Goal: Task Accomplishment & Management: Manage account settings

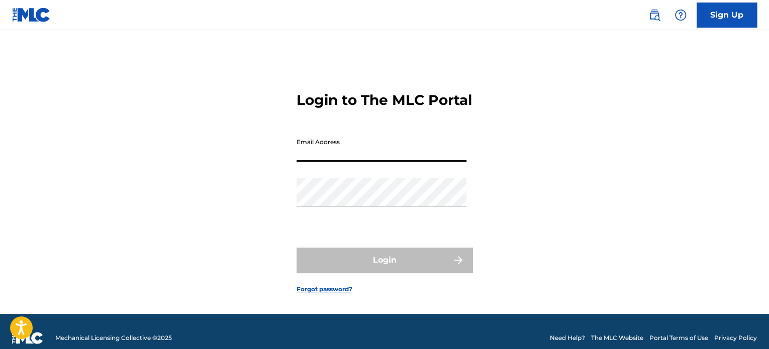
click at [309, 153] on input "Email Address" at bounding box center [382, 147] width 170 height 29
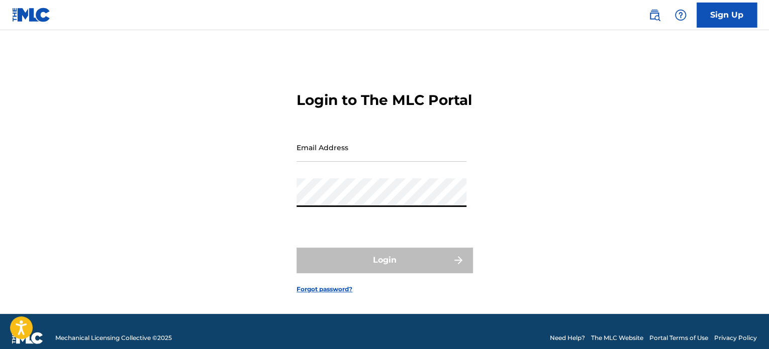
click at [328, 162] on input "Email Address" at bounding box center [382, 147] width 170 height 29
type input "[EMAIL_ADDRESS][DOMAIN_NAME]"
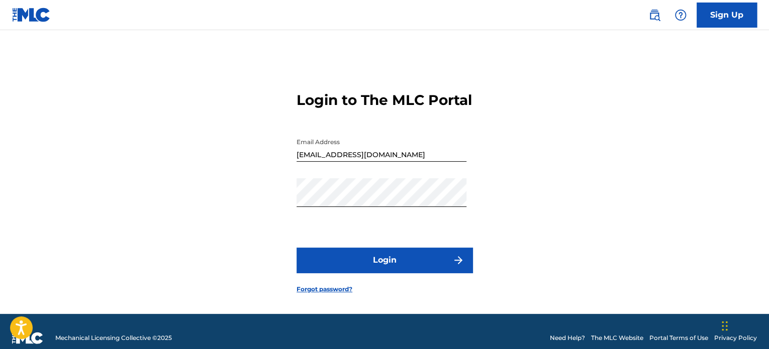
click at [410, 273] on button "Login" at bounding box center [385, 260] width 176 height 25
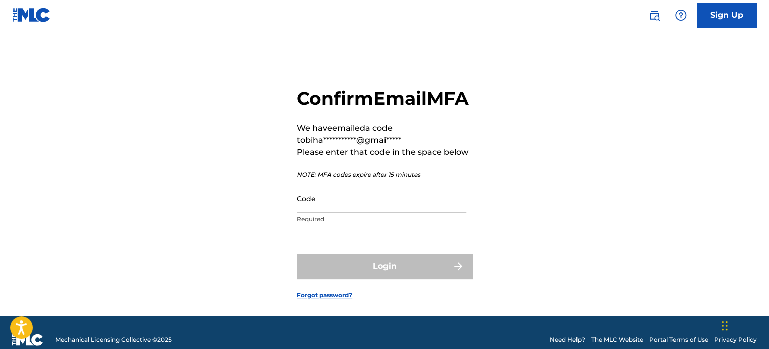
click at [333, 213] on input "Code" at bounding box center [382, 198] width 170 height 29
click at [346, 213] on input "Code" at bounding box center [382, 198] width 170 height 29
paste input "865218"
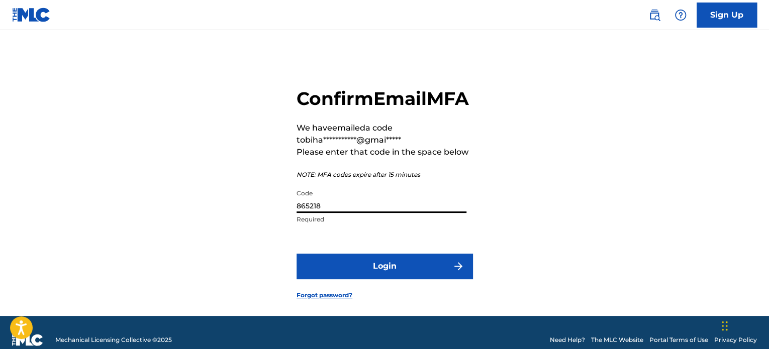
type input "865218"
click at [410, 279] on button "Login" at bounding box center [385, 266] width 176 height 25
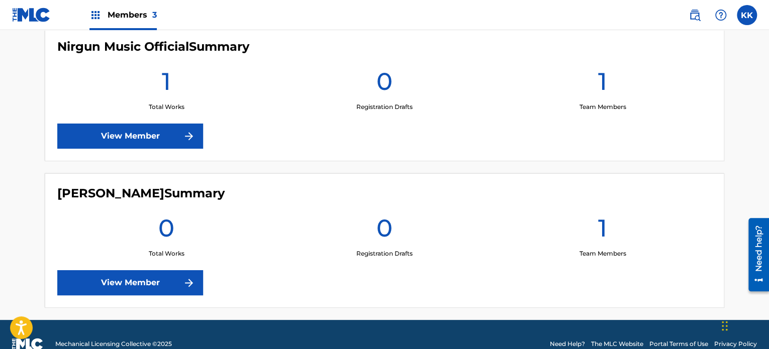
scroll to position [408, 0]
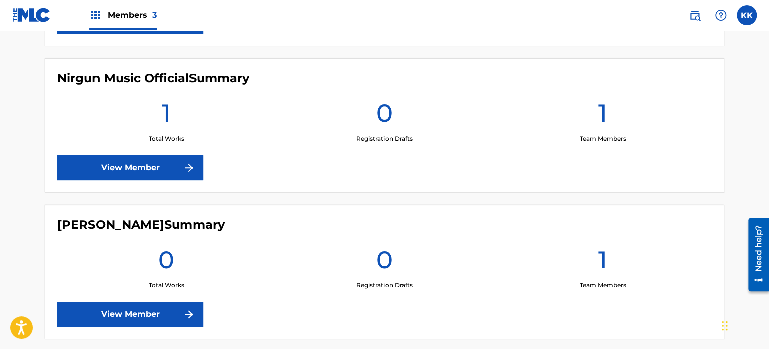
click at [184, 171] on img at bounding box center [189, 168] width 12 height 12
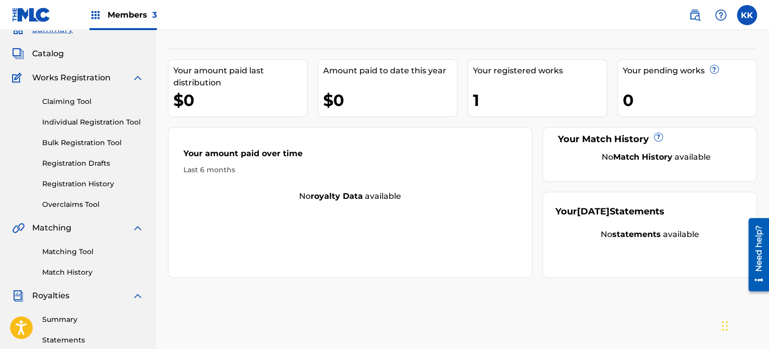
scroll to position [50, 0]
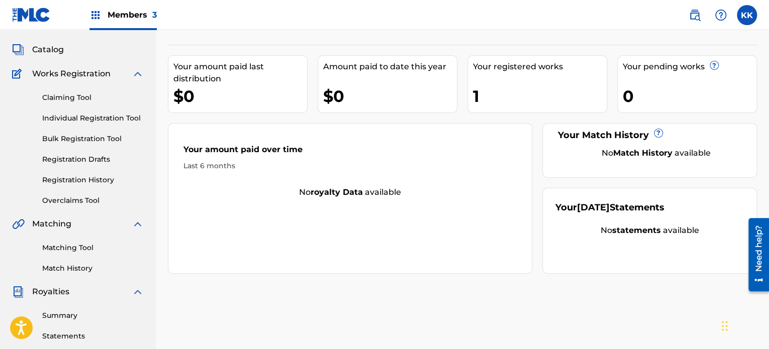
click at [72, 180] on link "Registration History" at bounding box center [93, 180] width 102 height 11
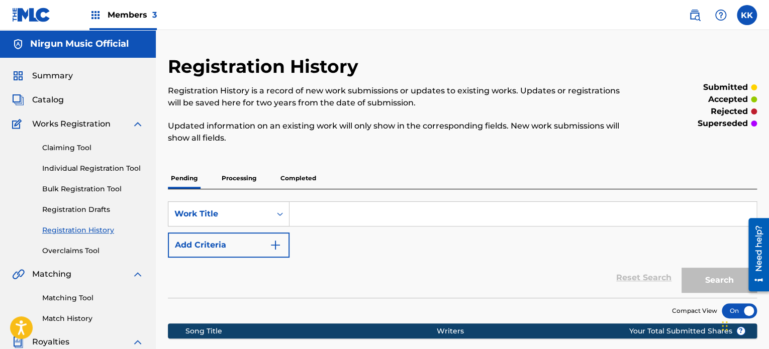
click at [297, 182] on p "Completed" at bounding box center [298, 178] width 42 height 21
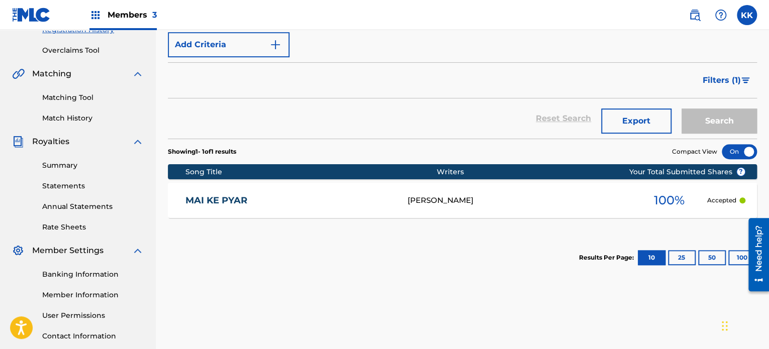
scroll to position [201, 0]
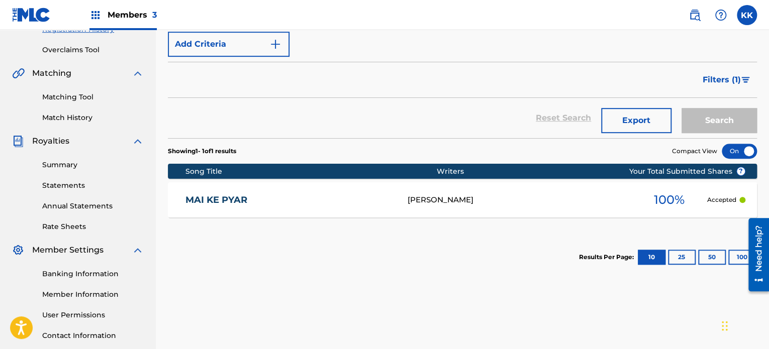
click at [234, 201] on link "MAI KE PYAR" at bounding box center [289, 201] width 209 height 12
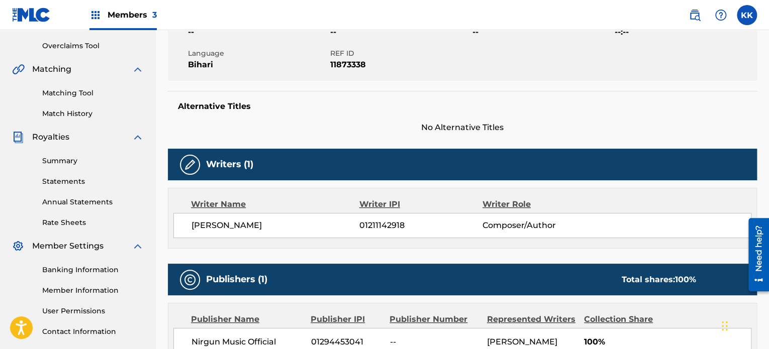
scroll to position [201, 0]
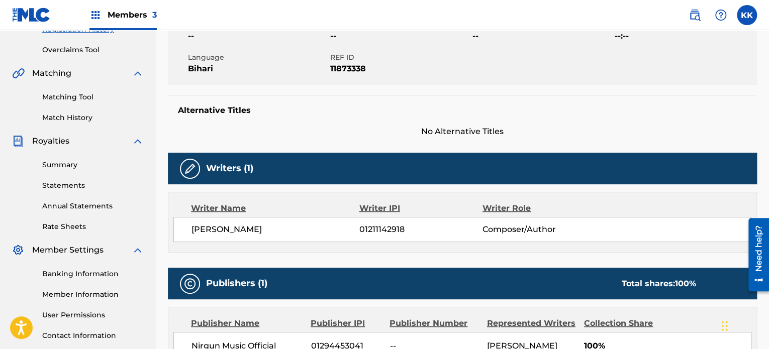
click at [133, 142] on img at bounding box center [138, 141] width 12 height 12
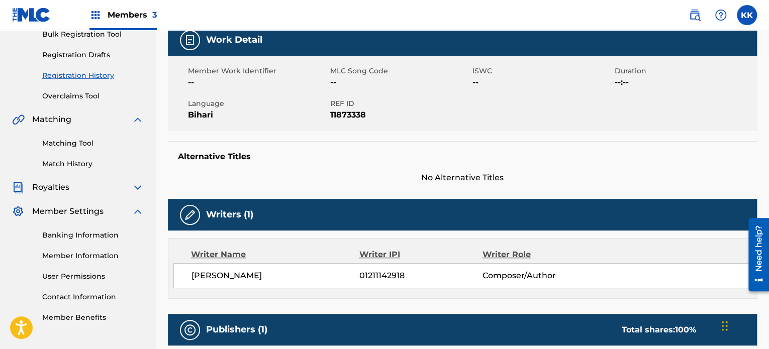
scroll to position [151, 0]
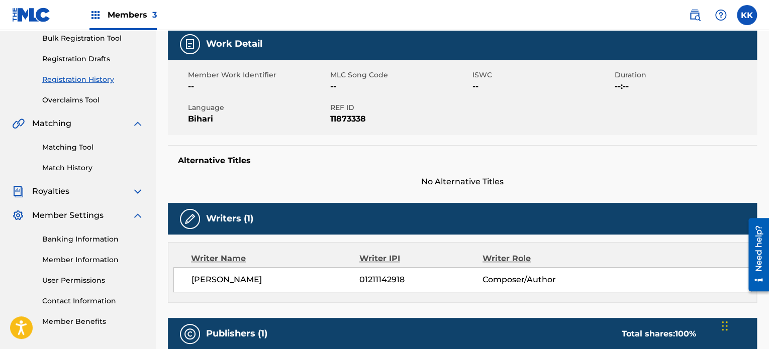
click at [138, 121] on img at bounding box center [138, 124] width 12 height 12
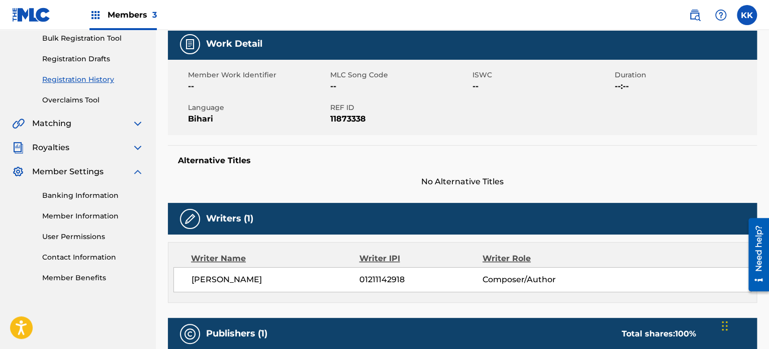
click at [78, 196] on link "Banking Information" at bounding box center [93, 196] width 102 height 11
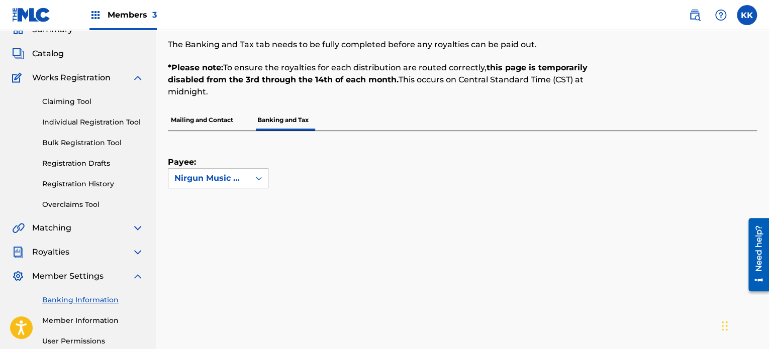
scroll to position [50, 0]
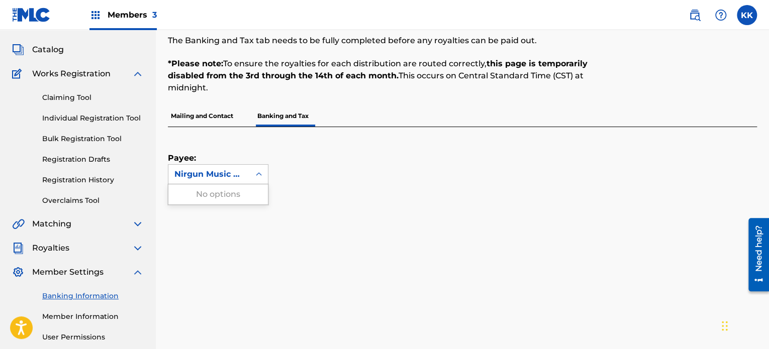
click at [257, 179] on div at bounding box center [259, 174] width 18 height 18
click at [250, 140] on div "Payee: Use Up and Down to choose options, press Enter to select the currently f…" at bounding box center [218, 155] width 101 height 57
click at [76, 178] on link "Registration History" at bounding box center [93, 180] width 102 height 11
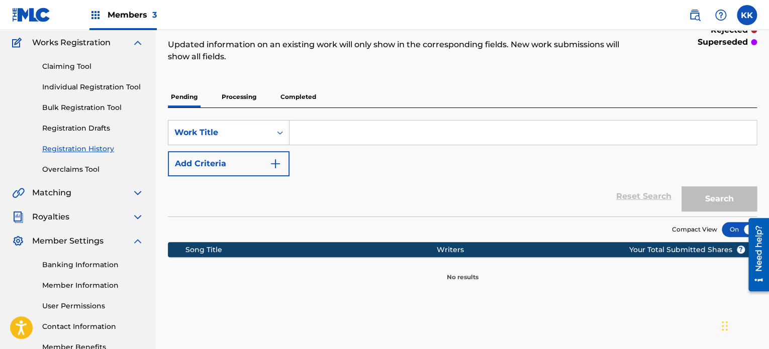
scroll to position [101, 0]
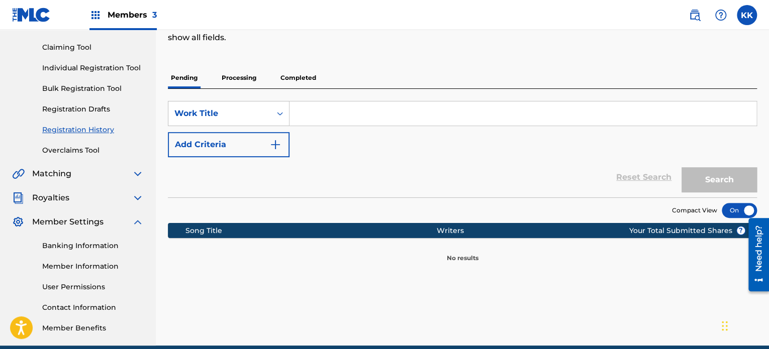
click at [61, 206] on div "Summary Catalog Works Registration Claiming Tool Individual Registration Tool B…" at bounding box center [78, 151] width 156 height 389
click at [61, 204] on div "Summary Catalog Works Registration Claiming Tool Individual Registration Tool B…" at bounding box center [78, 151] width 156 height 389
click at [69, 201] on div "Royalties" at bounding box center [78, 198] width 132 height 12
click at [139, 200] on img at bounding box center [138, 198] width 12 height 12
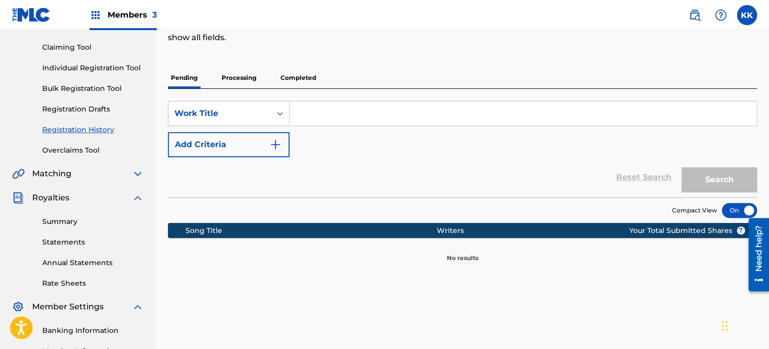
click at [79, 229] on div "Summary Statements Annual Statements Rate Sheets" at bounding box center [78, 246] width 132 height 85
click at [69, 221] on link "Summary" at bounding box center [93, 222] width 102 height 11
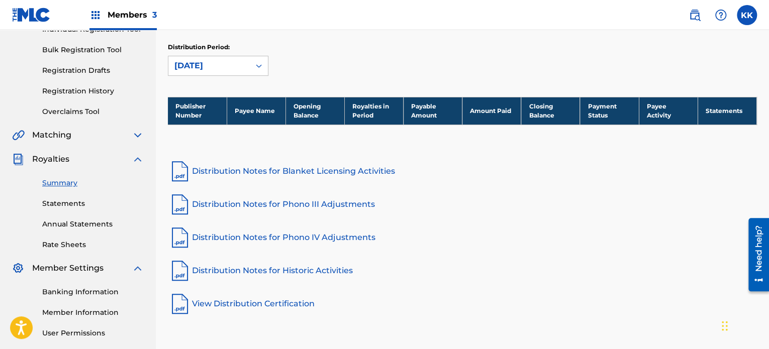
scroll to position [79, 0]
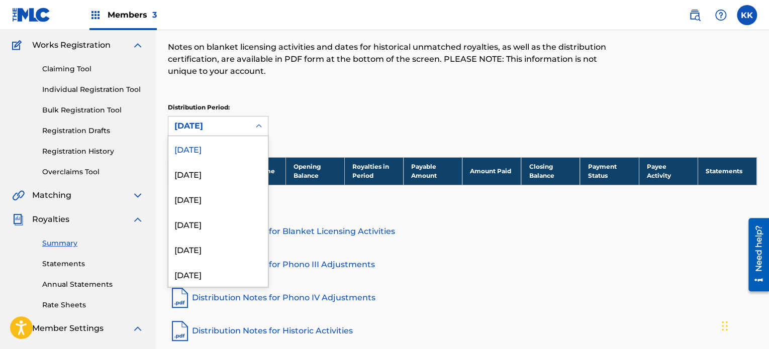
click at [260, 132] on div at bounding box center [259, 126] width 18 height 18
click at [235, 177] on div "[DATE]" at bounding box center [218, 173] width 100 height 25
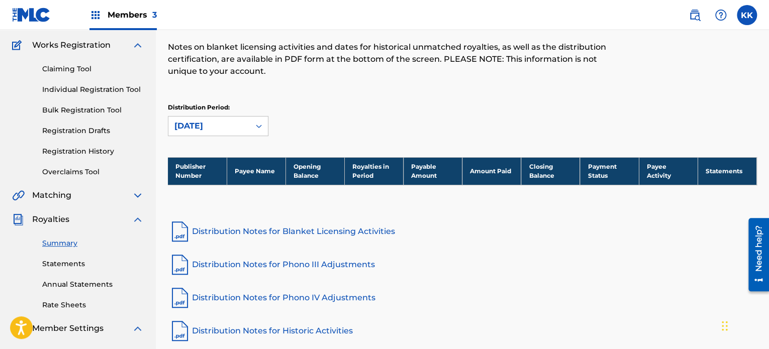
click at [252, 124] on div at bounding box center [259, 126] width 18 height 18
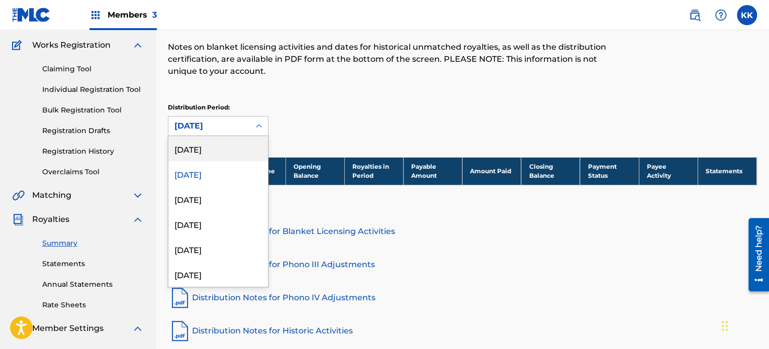
click at [228, 148] on div "[DATE]" at bounding box center [218, 148] width 100 height 25
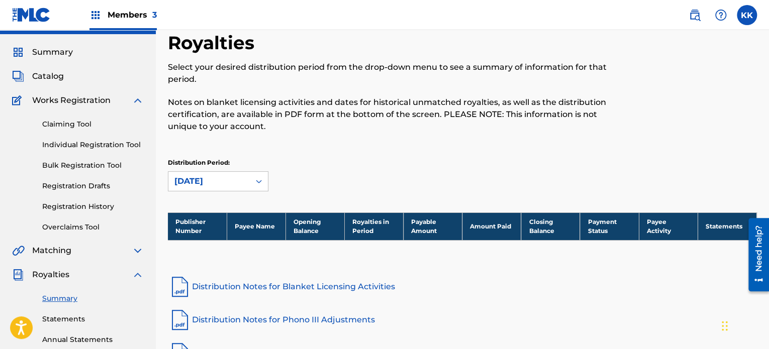
scroll to position [0, 0]
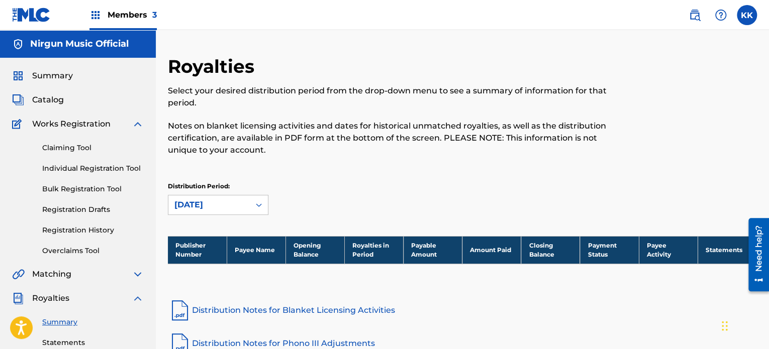
click at [62, 76] on span "Summary" at bounding box center [52, 76] width 41 height 12
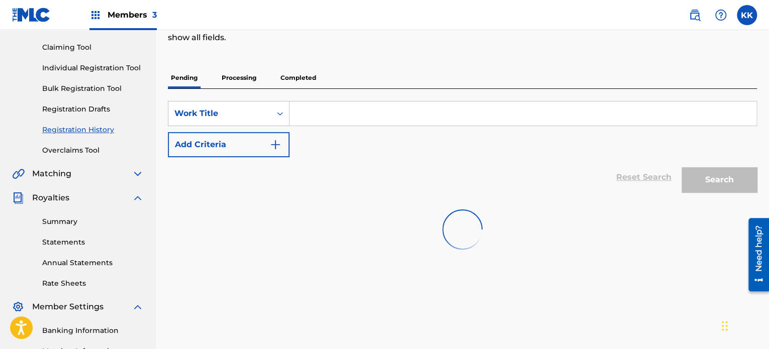
scroll to position [50, 0]
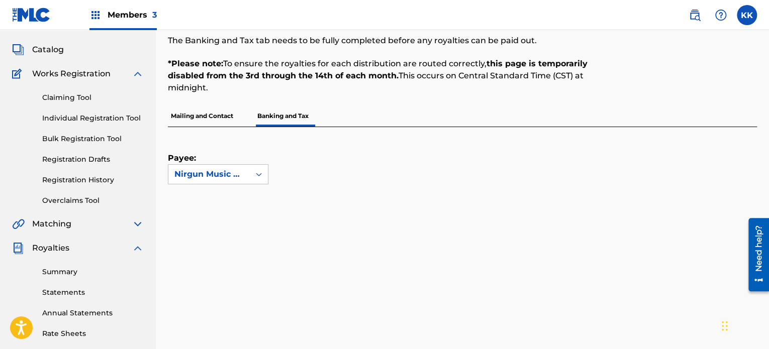
click at [122, 14] on span "Members 3" at bounding box center [132, 15] width 49 height 12
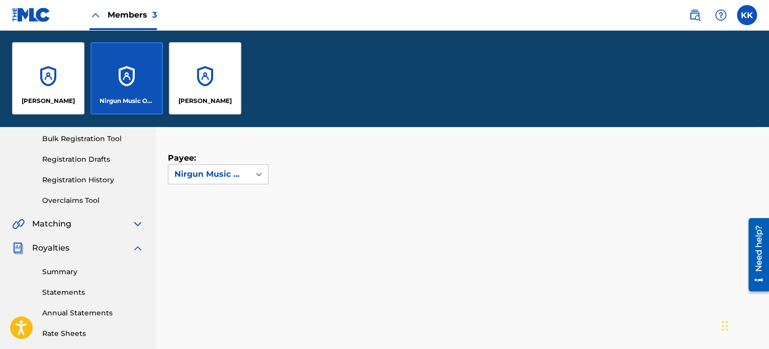
click at [60, 69] on div "[PERSON_NAME]" at bounding box center [48, 78] width 72 height 72
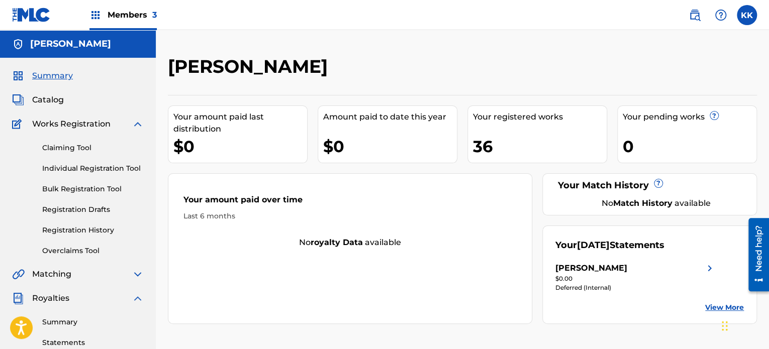
click at [84, 239] on div "Claiming Tool Individual Registration Tool Bulk Registration Tool Registration …" at bounding box center [78, 193] width 132 height 126
click at [86, 237] on div "Claiming Tool Individual Registration Tool Bulk Registration Tool Registration …" at bounding box center [78, 193] width 132 height 126
click at [86, 231] on link "Registration History" at bounding box center [93, 230] width 102 height 11
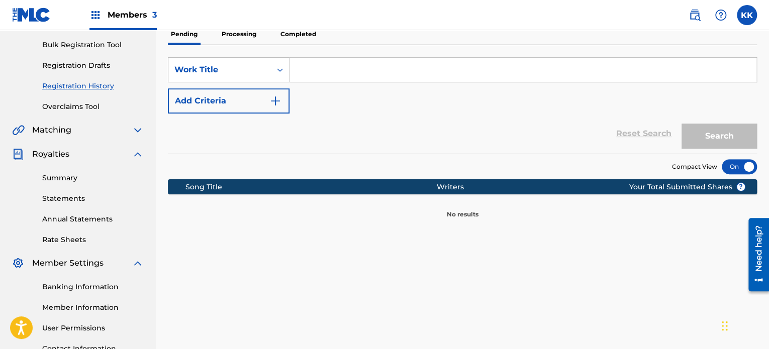
scroll to position [79, 0]
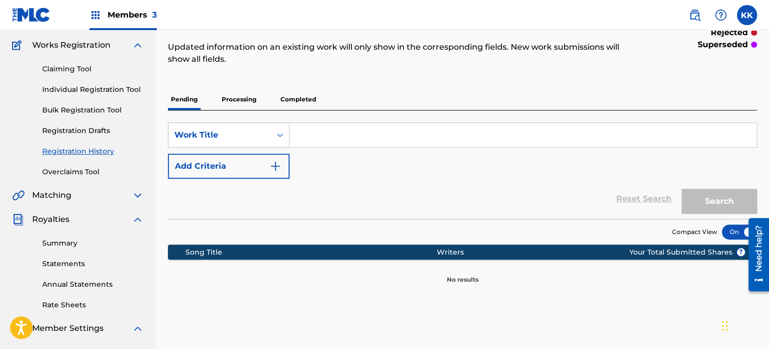
click at [246, 107] on p "Processing" at bounding box center [239, 99] width 41 height 21
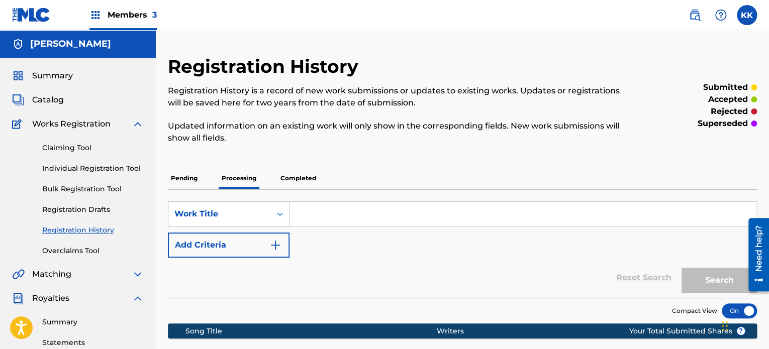
click at [308, 180] on p "Completed" at bounding box center [298, 178] width 42 height 21
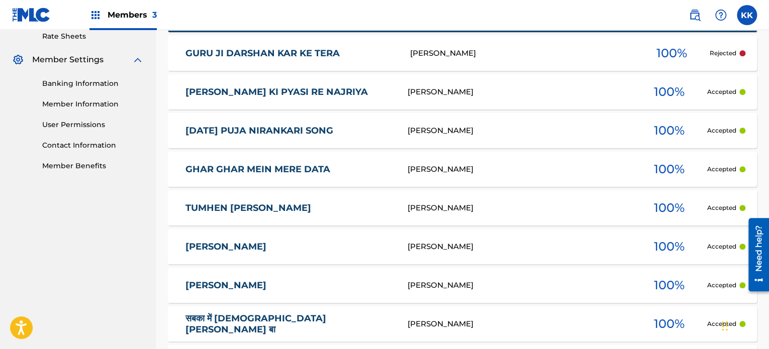
scroll to position [352, 0]
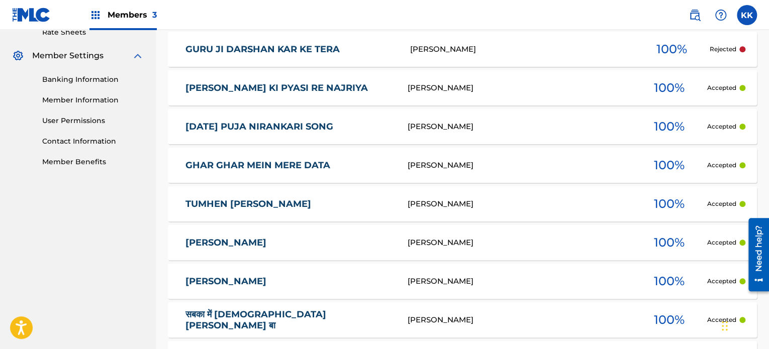
click at [356, 86] on link "[PERSON_NAME] KI PYASI RE NAJRIYA" at bounding box center [289, 88] width 209 height 12
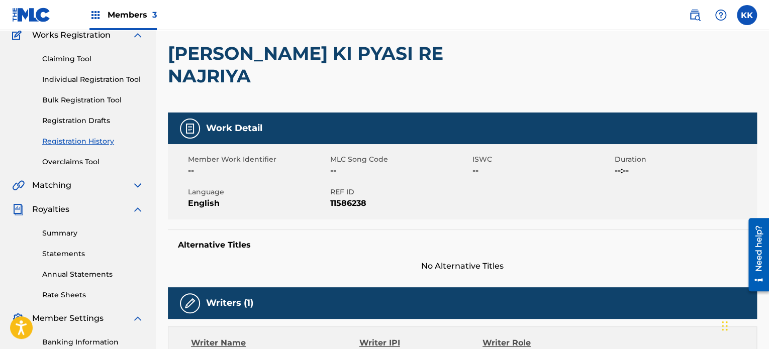
scroll to position [92, 0]
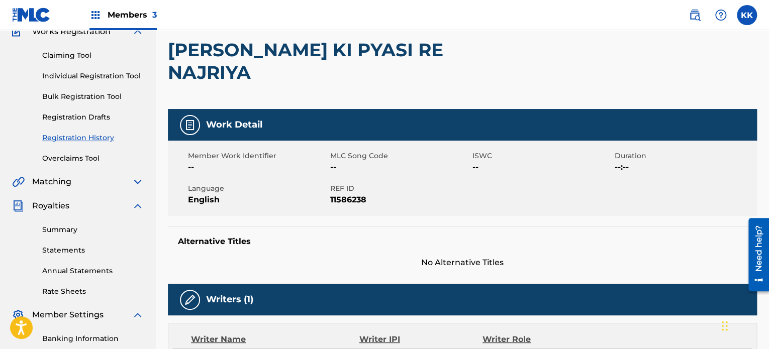
click at [79, 162] on link "Overclaims Tool" at bounding box center [93, 158] width 102 height 11
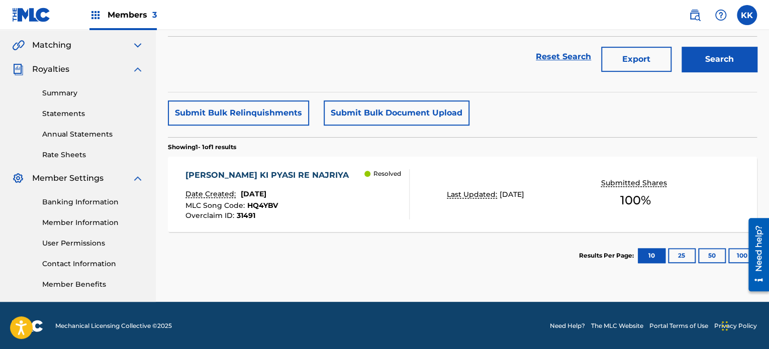
scroll to position [230, 0]
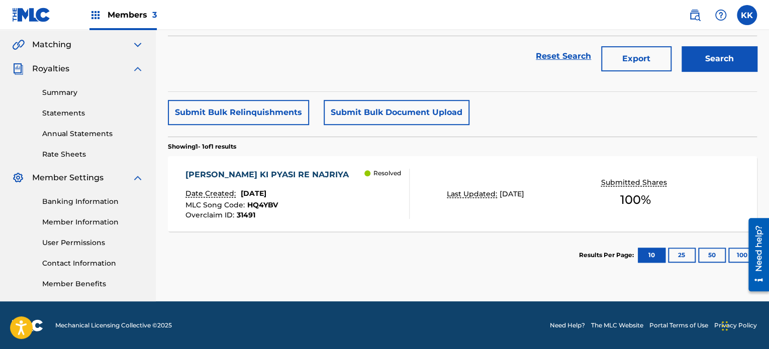
click at [266, 193] on span "[DATE]" at bounding box center [254, 193] width 26 height 9
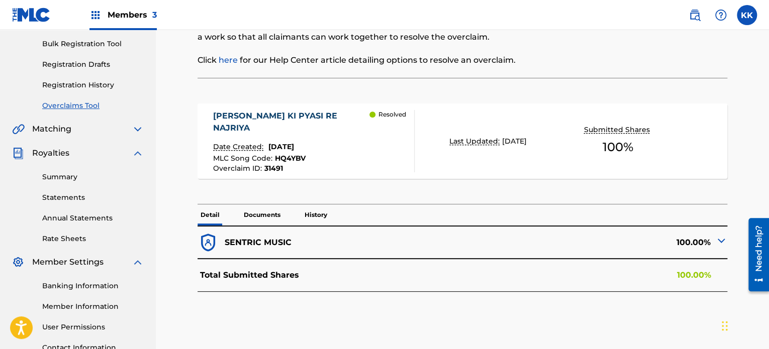
scroll to position [201, 0]
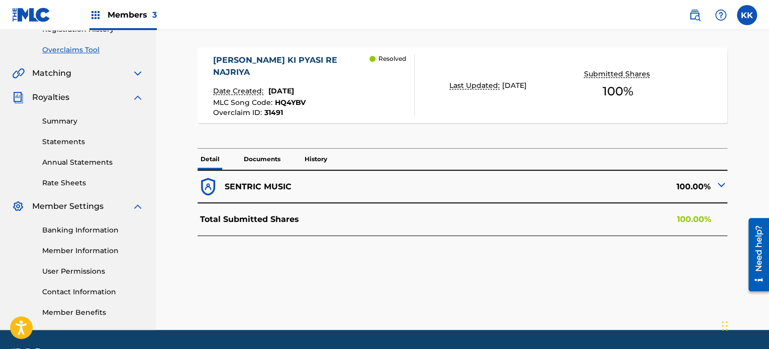
click at [270, 183] on p "SENTRIC MUSIC" at bounding box center [258, 187] width 67 height 12
click at [713, 183] on div "100.00%" at bounding box center [594, 186] width 265 height 21
click at [724, 183] on img at bounding box center [721, 185] width 12 height 12
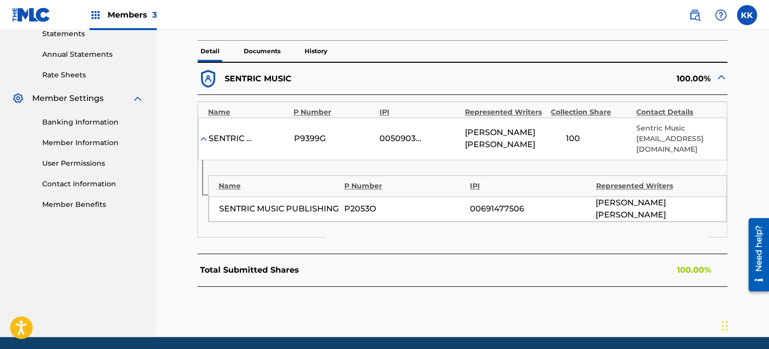
scroll to position [181, 0]
